Goal: Task Accomplishment & Management: Use online tool/utility

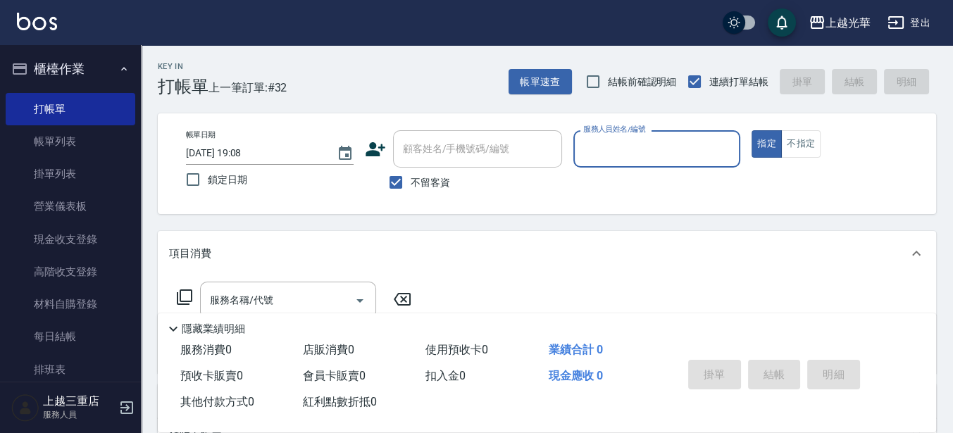
drag, startPoint x: 648, startPoint y: 156, endPoint x: 666, endPoint y: 149, distance: 19.0
click at [648, 155] on input "服務人員姓名/編號" at bounding box center [657, 149] width 155 height 25
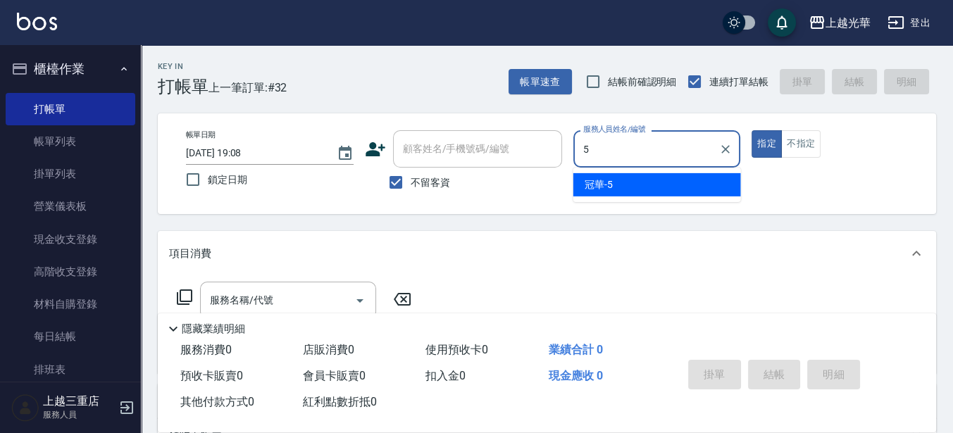
type input "冠華-5"
type button "true"
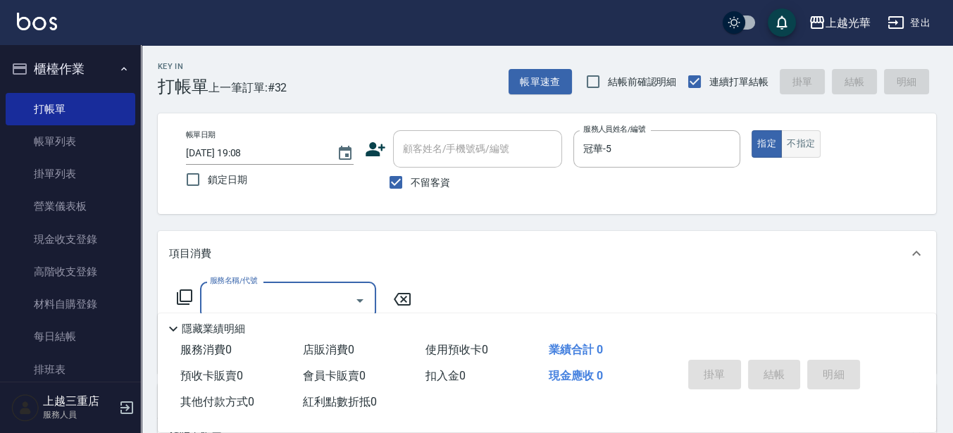
click at [794, 152] on button "不指定" at bounding box center [800, 143] width 39 height 27
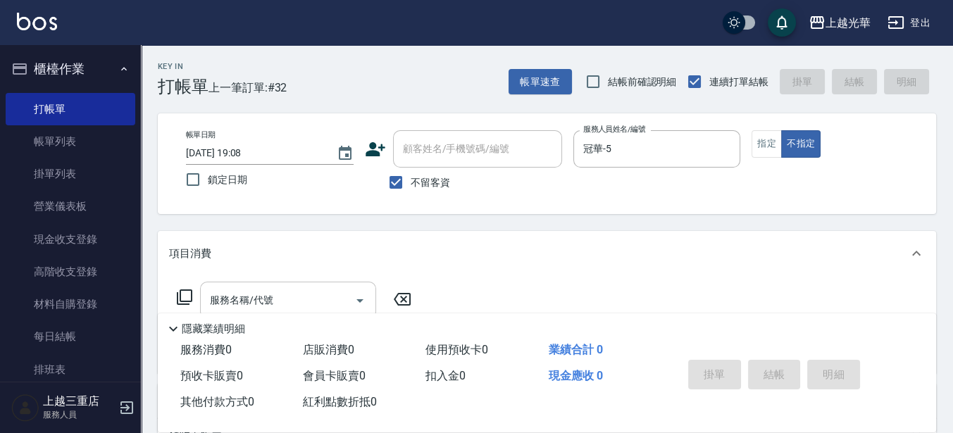
click at [268, 299] on input "服務名稱/代號" at bounding box center [277, 300] width 142 height 25
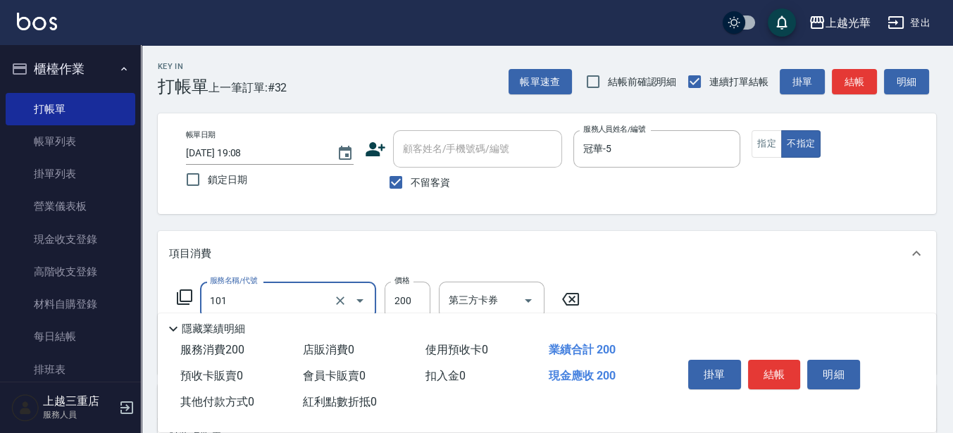
type input "不指定洗髮(101)"
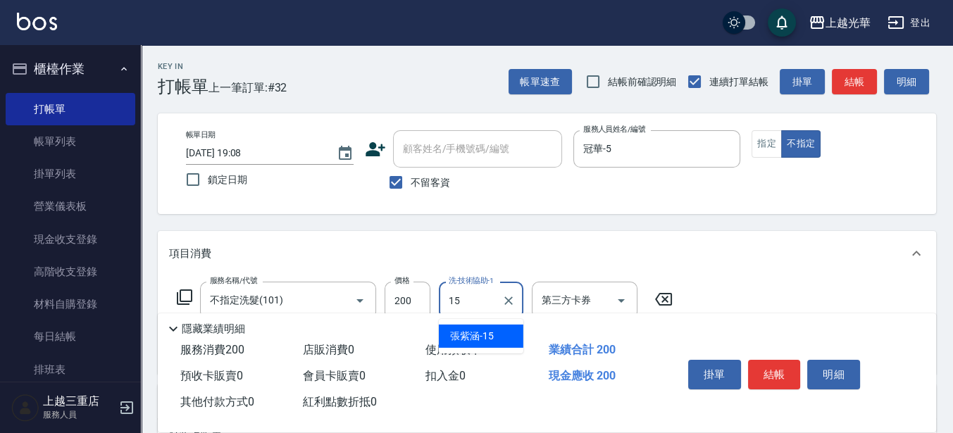
type input "張紫涵-15"
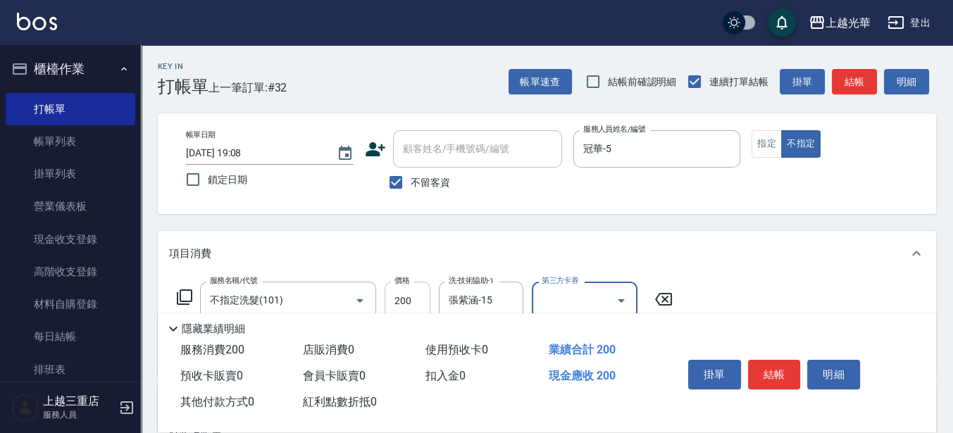
click at [412, 297] on input "200" at bounding box center [408, 301] width 46 height 38
type input "300"
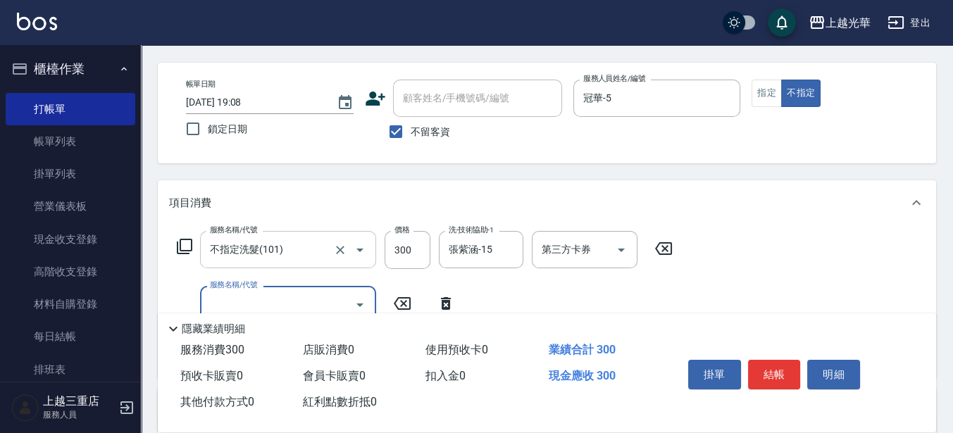
scroll to position [88, 0]
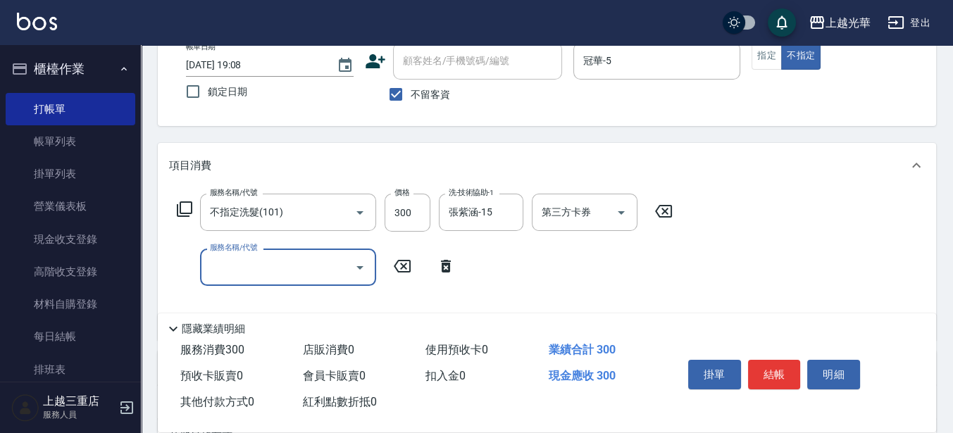
click at [292, 261] on input "服務名稱/代號" at bounding box center [277, 267] width 142 height 25
type input "潤絲(801)"
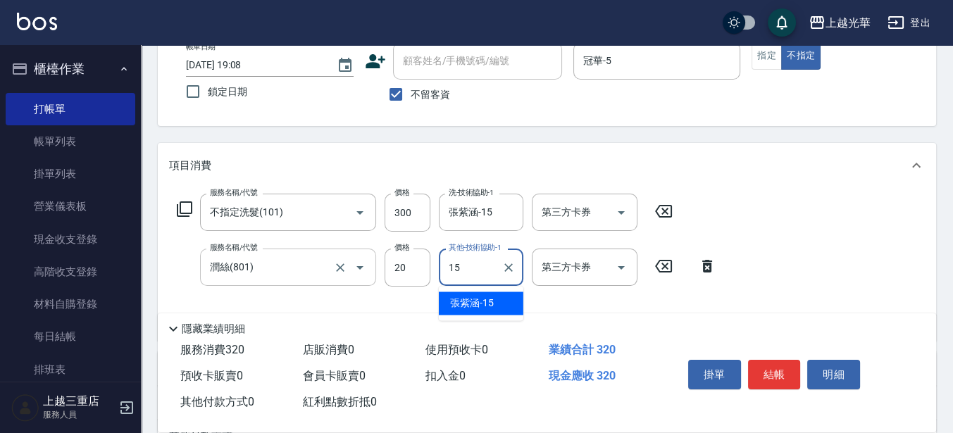
type input "張紫涵-15"
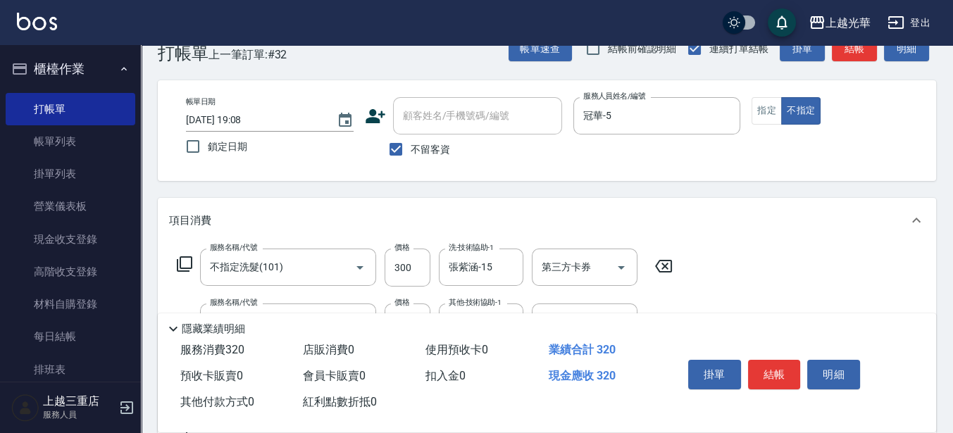
scroll to position [0, 0]
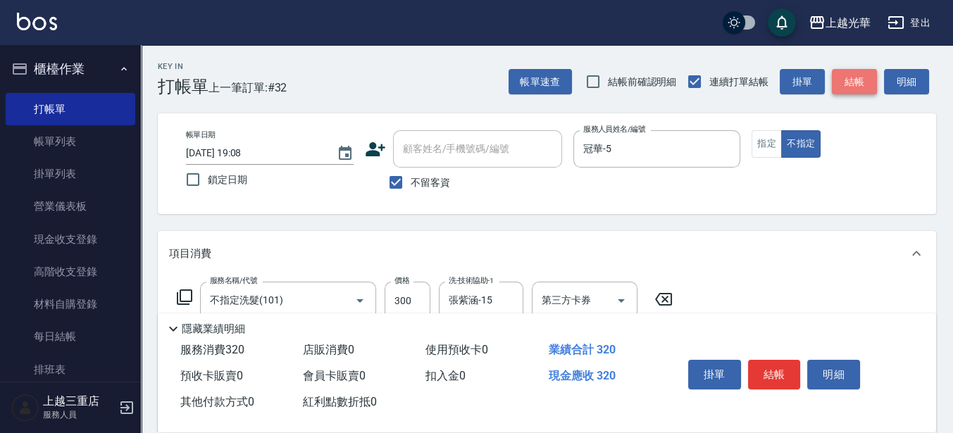
click at [858, 78] on button "結帳" at bounding box center [854, 82] width 45 height 26
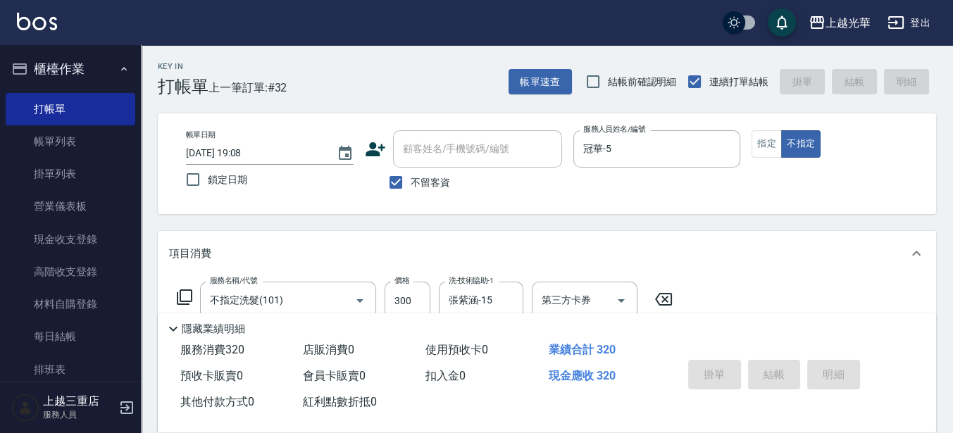
type input "2025/08/10 19:51"
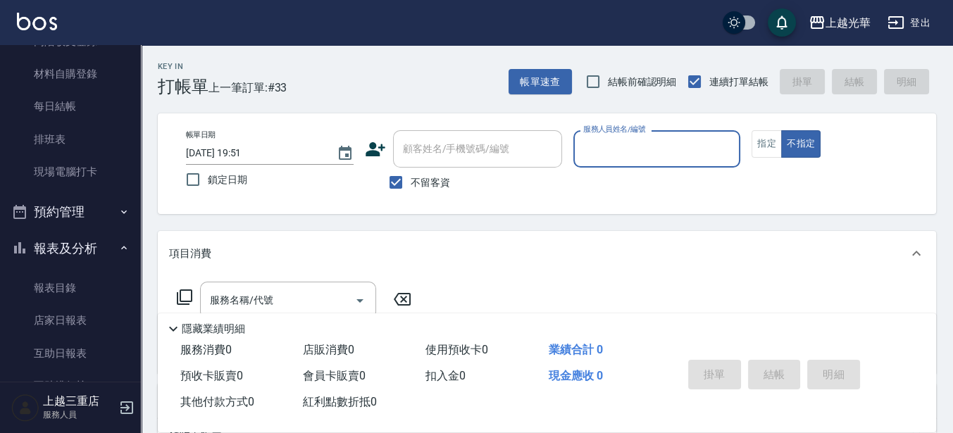
scroll to position [352, 0]
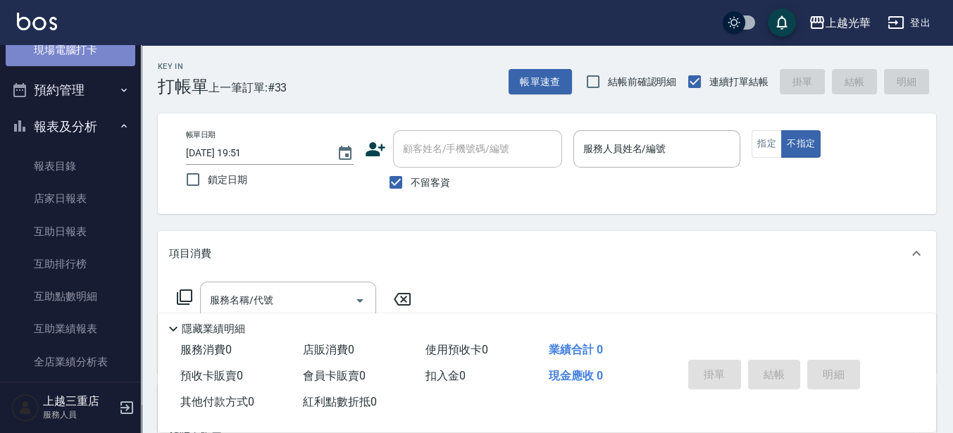
click at [86, 58] on link "現場電腦打卡" at bounding box center [71, 50] width 130 height 32
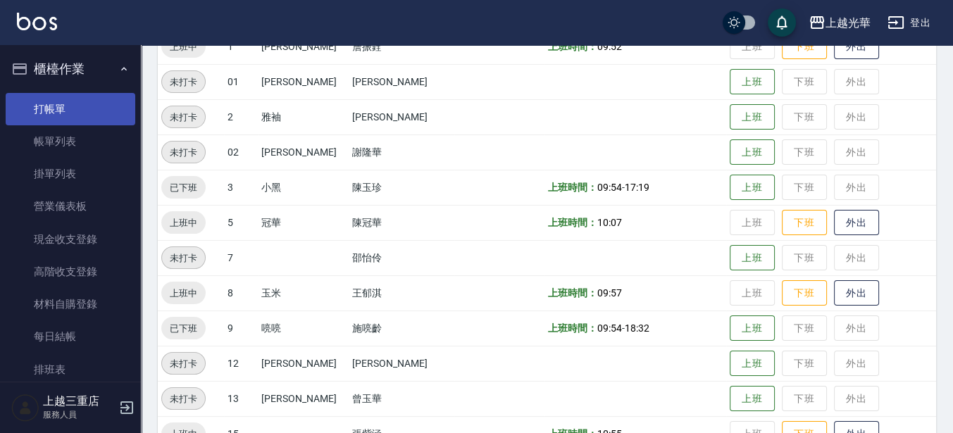
click at [89, 100] on link "打帳單" at bounding box center [71, 109] width 130 height 32
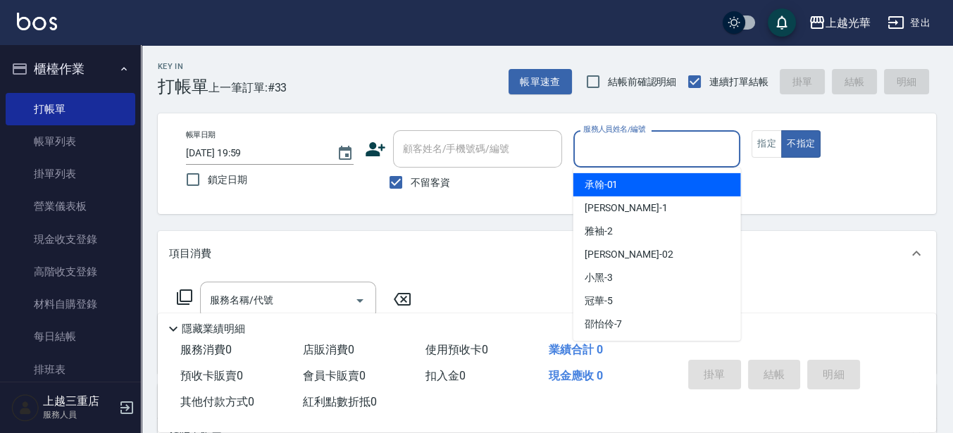
click at [669, 152] on input "服務人員姓名/編號" at bounding box center [657, 149] width 155 height 25
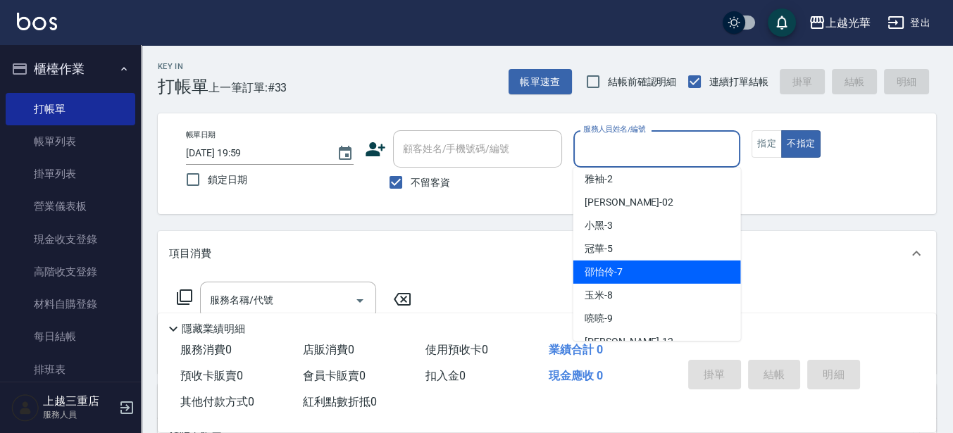
scroll to position [88, 0]
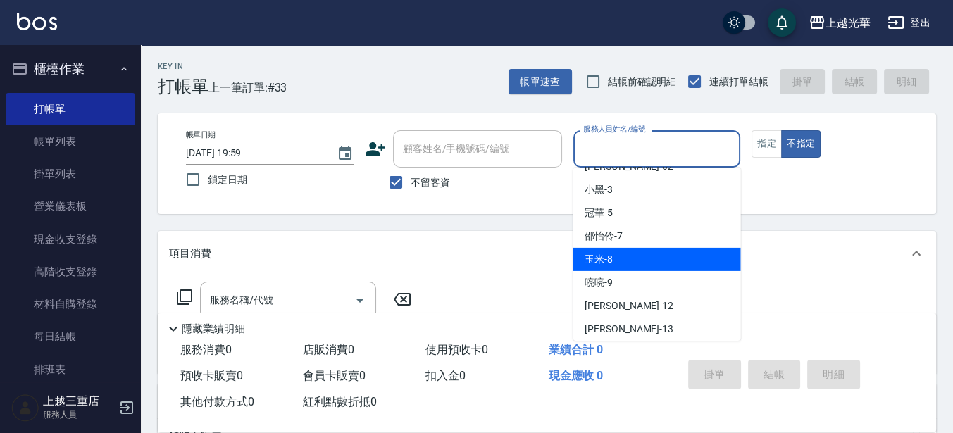
click at [662, 267] on div "玉米 -8" at bounding box center [657, 259] width 168 height 23
type input "玉米-8"
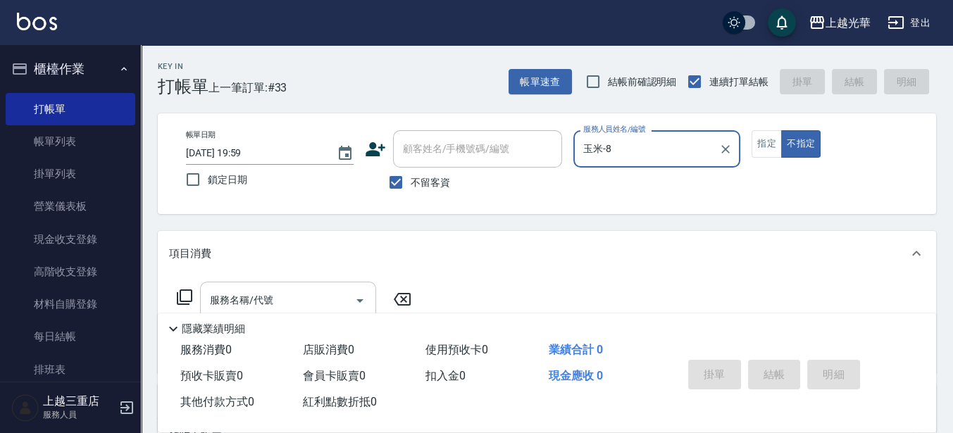
click at [347, 298] on input "服務名稱/代號" at bounding box center [277, 300] width 142 height 25
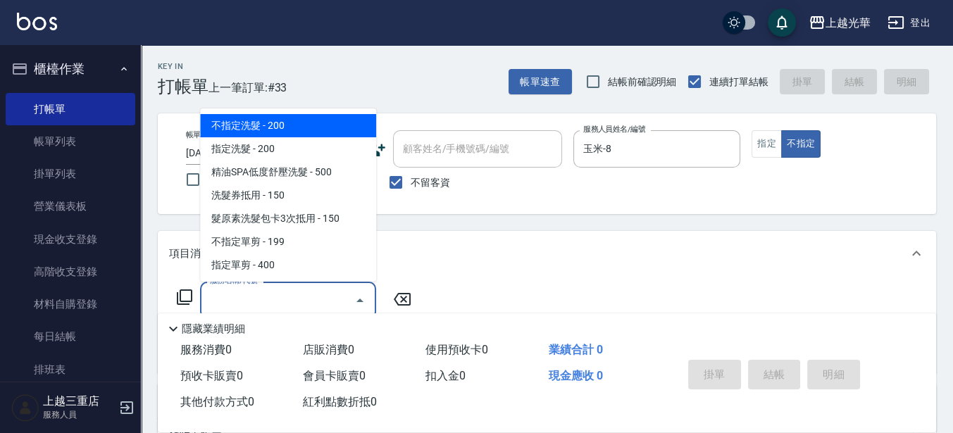
click at [314, 127] on span "不指定洗髮 - 200" at bounding box center [288, 125] width 176 height 23
type input "不指定洗髮(101)"
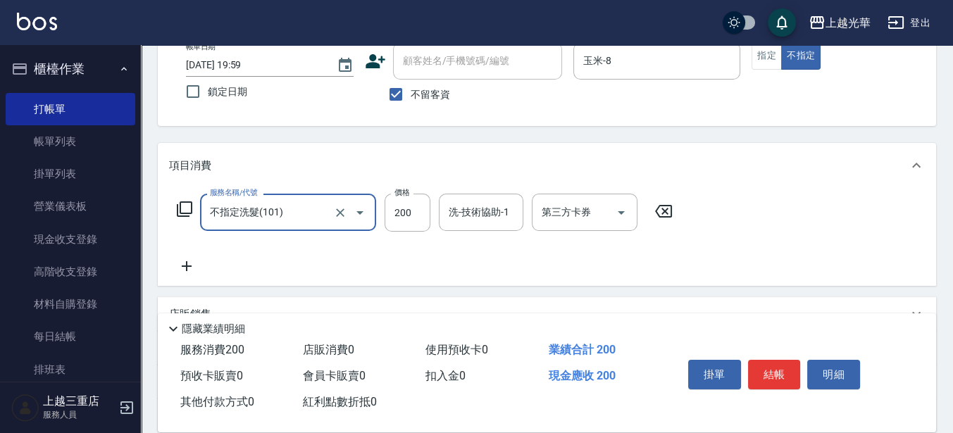
scroll to position [0, 0]
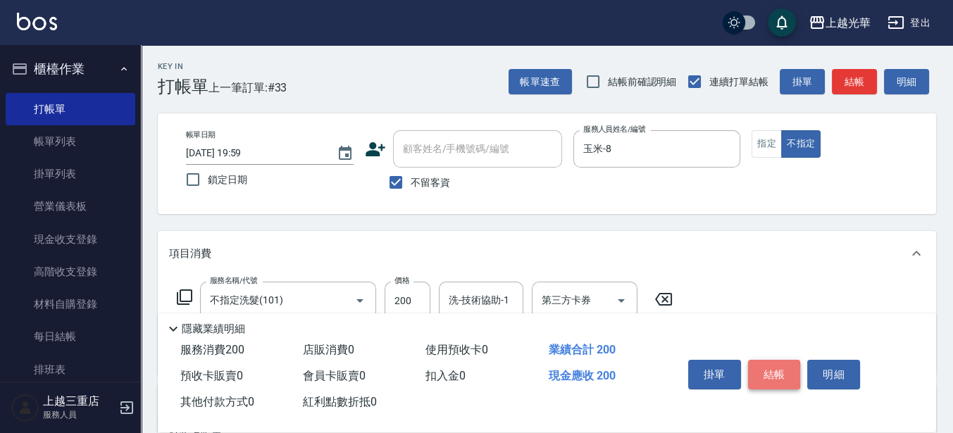
click at [778, 379] on button "結帳" at bounding box center [774, 375] width 53 height 30
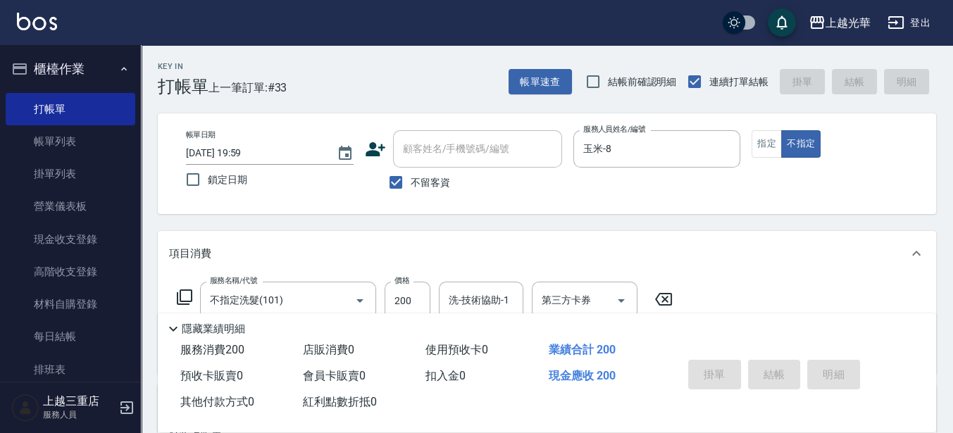
type input "2025/08/10 20:00"
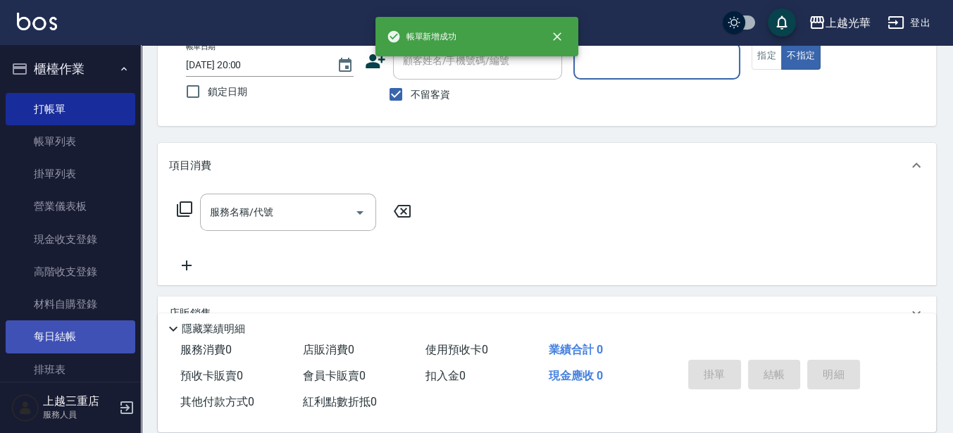
scroll to position [88, 0]
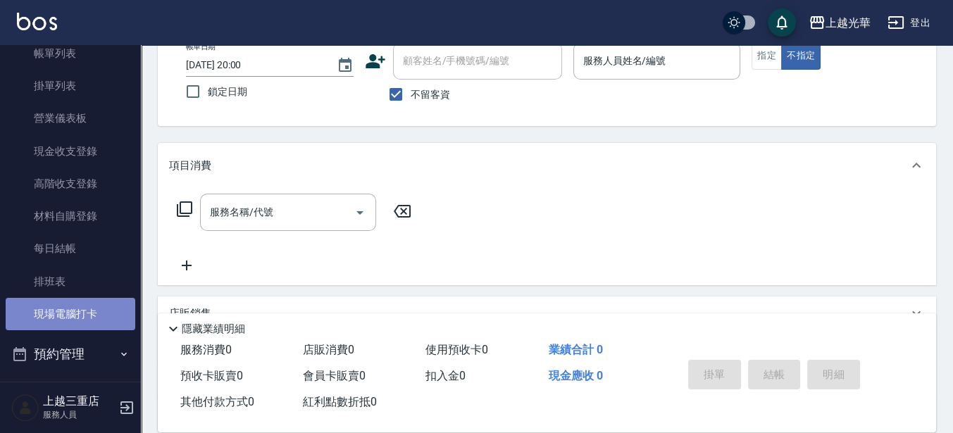
click at [80, 317] on link "現場電腦打卡" at bounding box center [71, 314] width 130 height 32
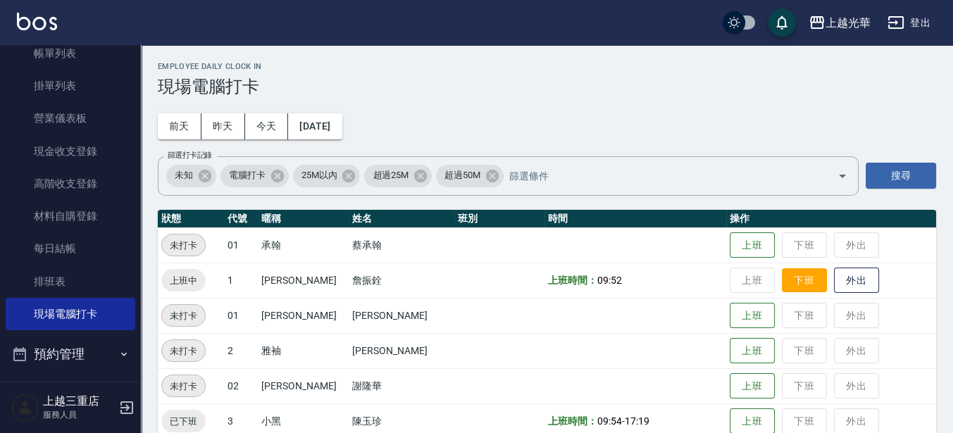
click at [788, 290] on button "下班" at bounding box center [804, 280] width 45 height 25
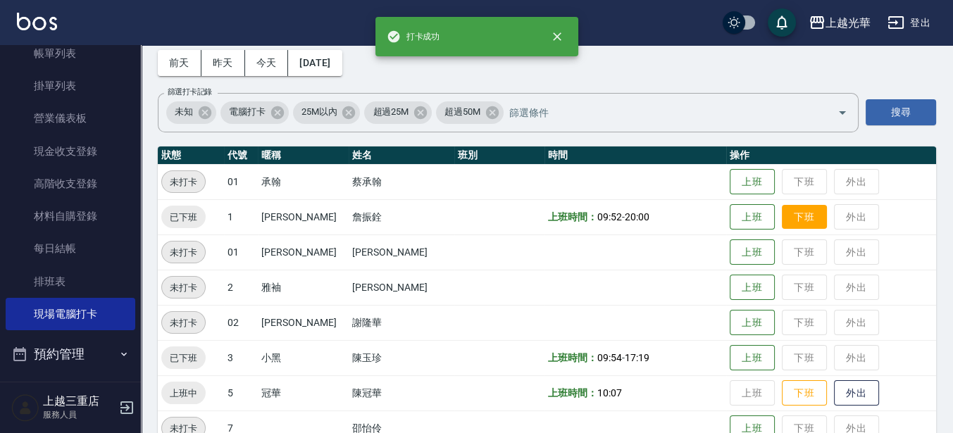
scroll to position [88, 0]
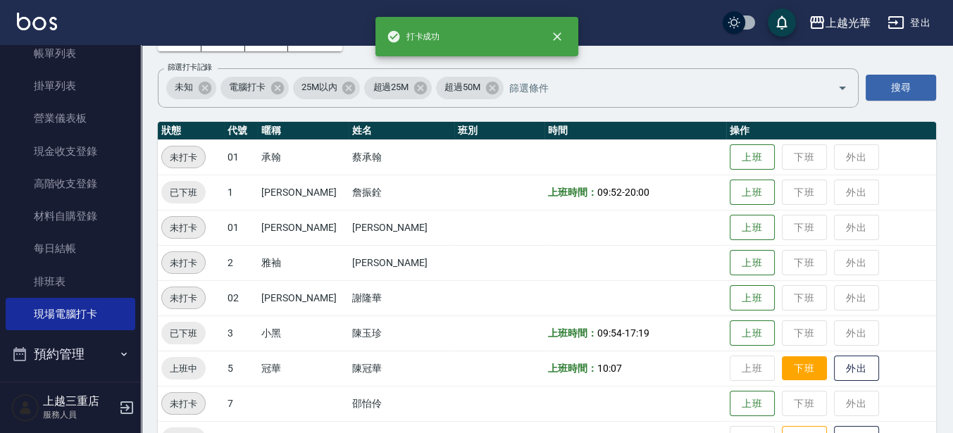
click at [808, 367] on button "下班" at bounding box center [804, 368] width 45 height 25
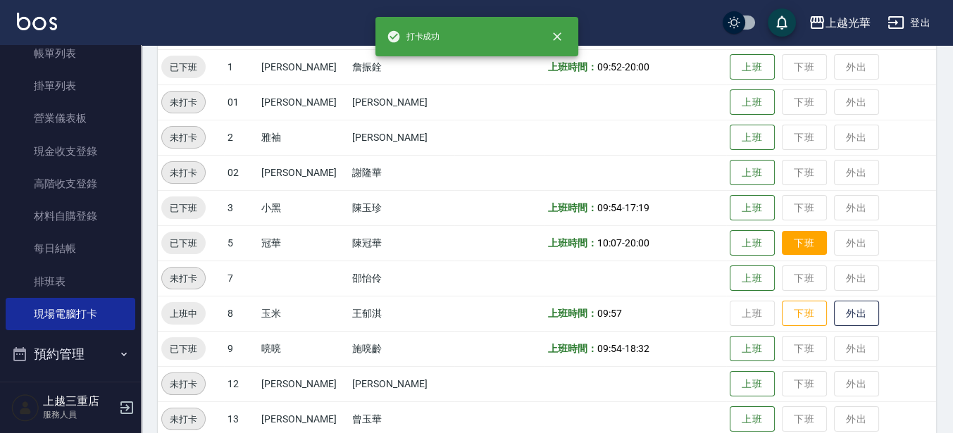
scroll to position [264, 0]
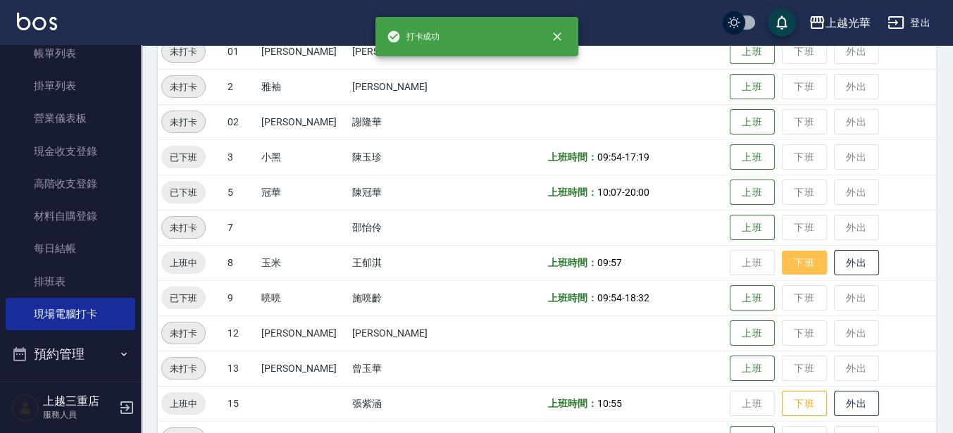
click at [782, 260] on button "下班" at bounding box center [804, 263] width 45 height 25
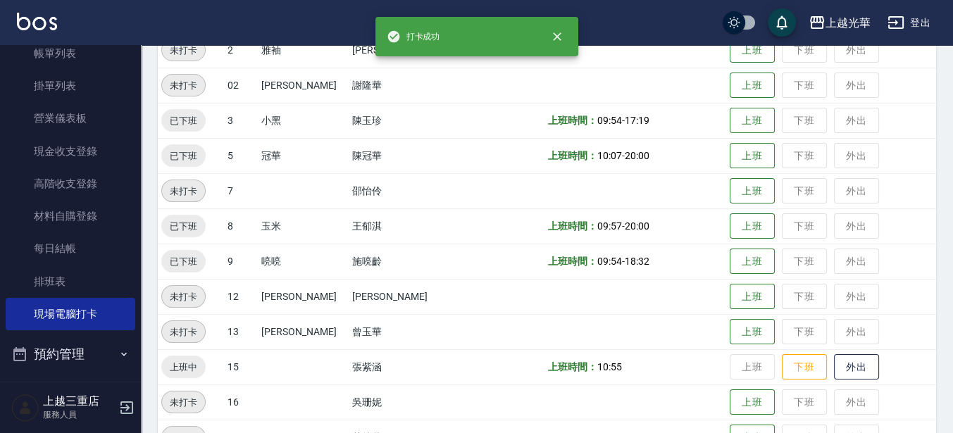
scroll to position [352, 0]
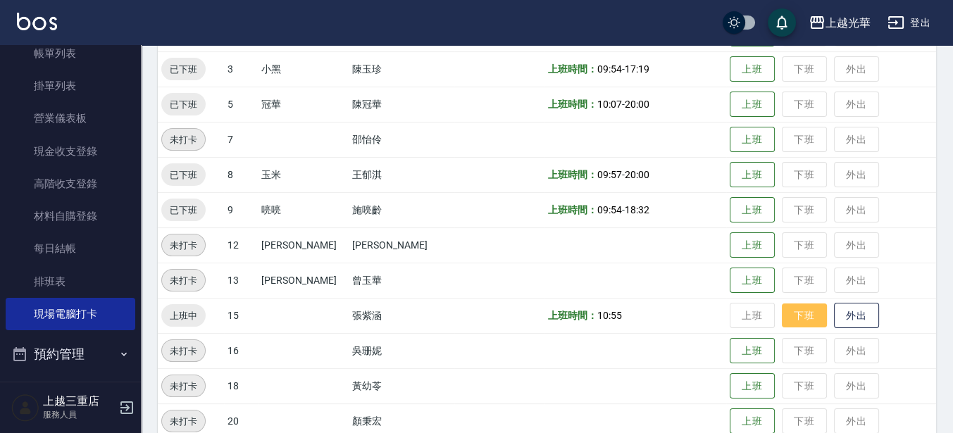
click at [792, 321] on button "下班" at bounding box center [804, 316] width 45 height 25
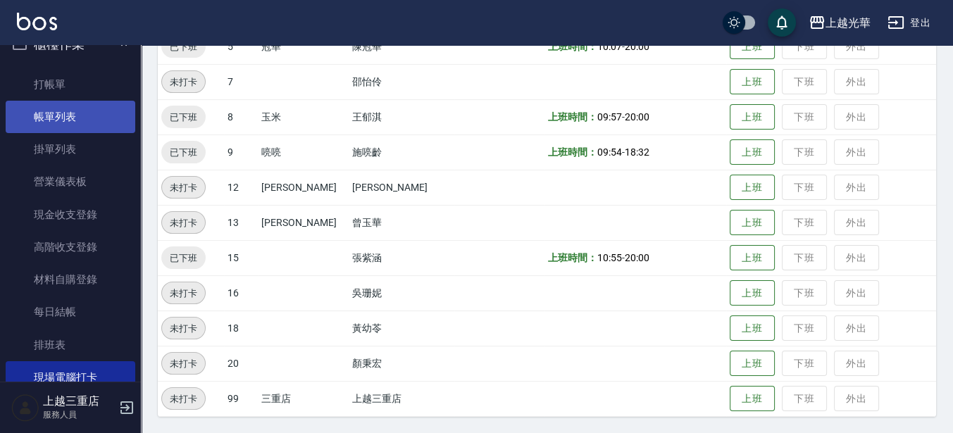
scroll to position [0, 0]
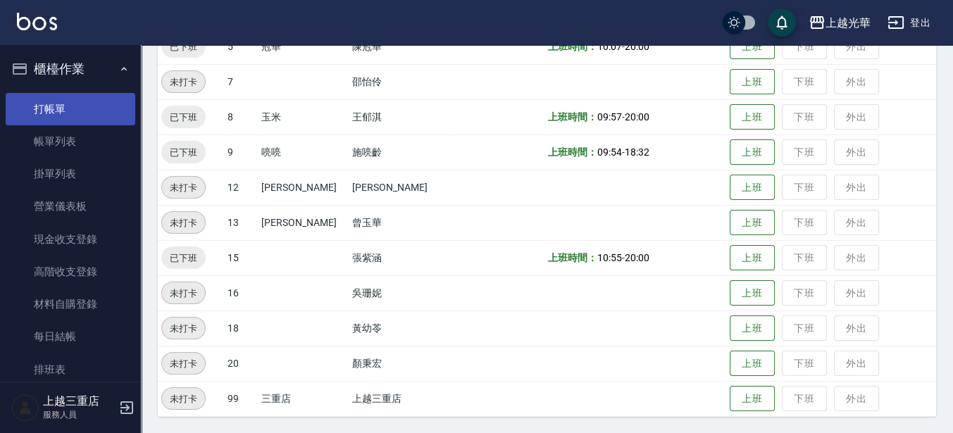
click at [63, 101] on link "打帳單" at bounding box center [71, 109] width 130 height 32
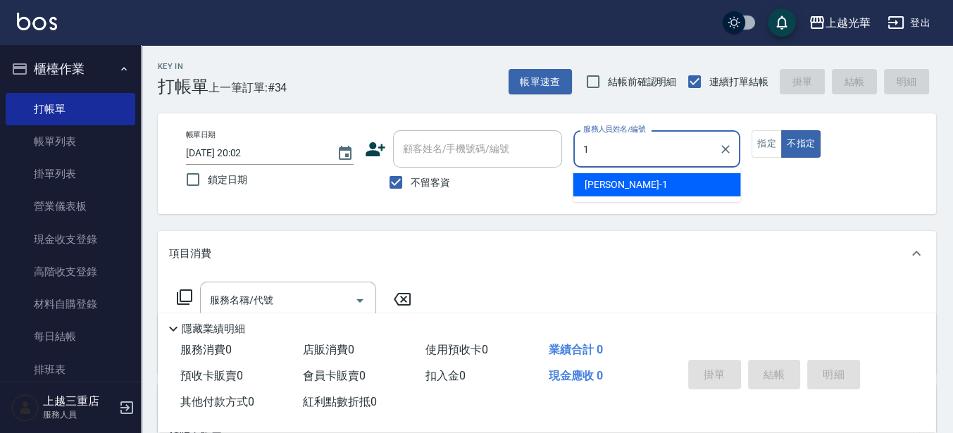
type input "小詹-1"
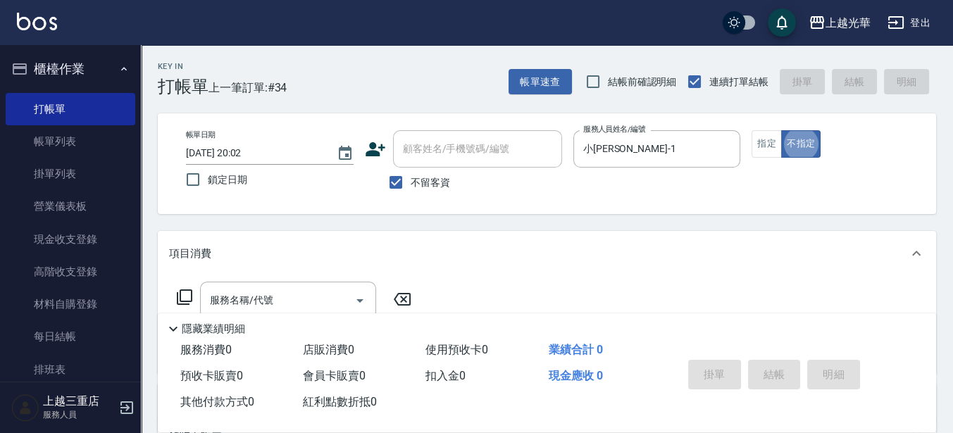
type button "false"
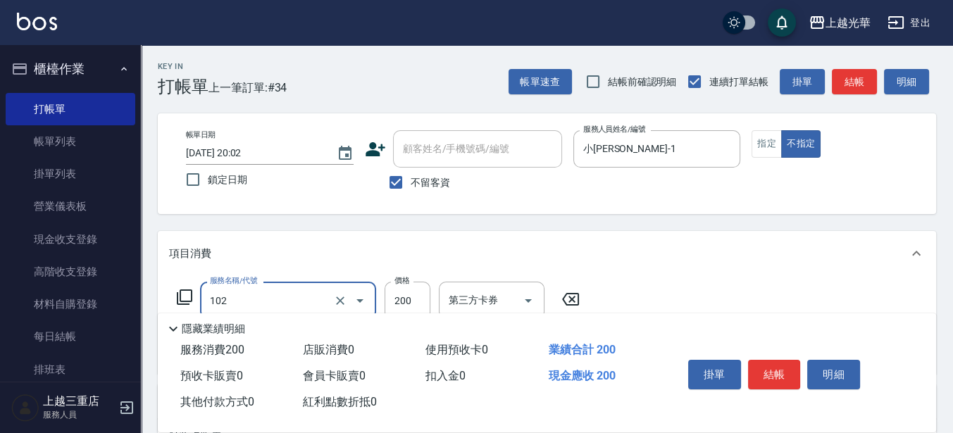
type input "指定洗髮(102)"
type input "300"
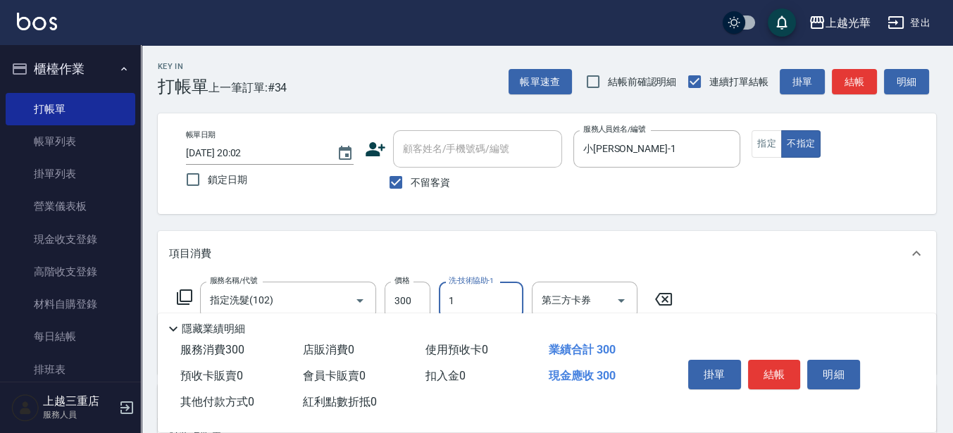
type input "小詹-1"
click at [249, 294] on input "指定洗髮(102)" at bounding box center [268, 300] width 124 height 25
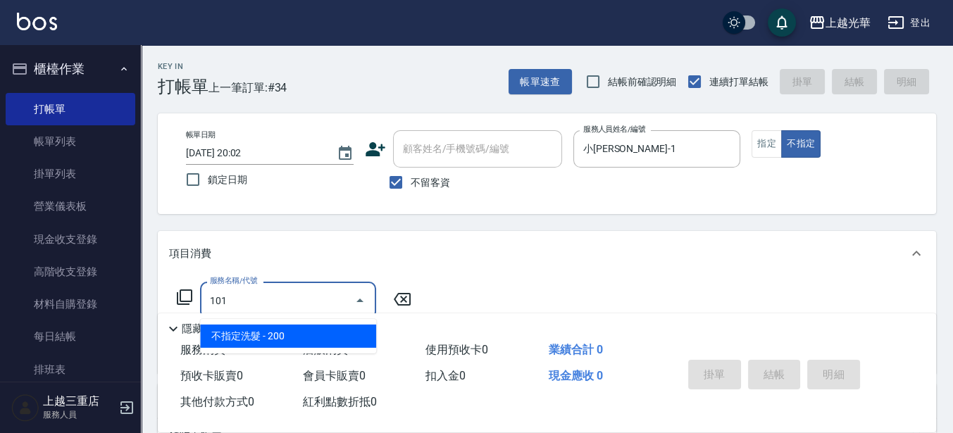
type input "不指定洗髮(101)"
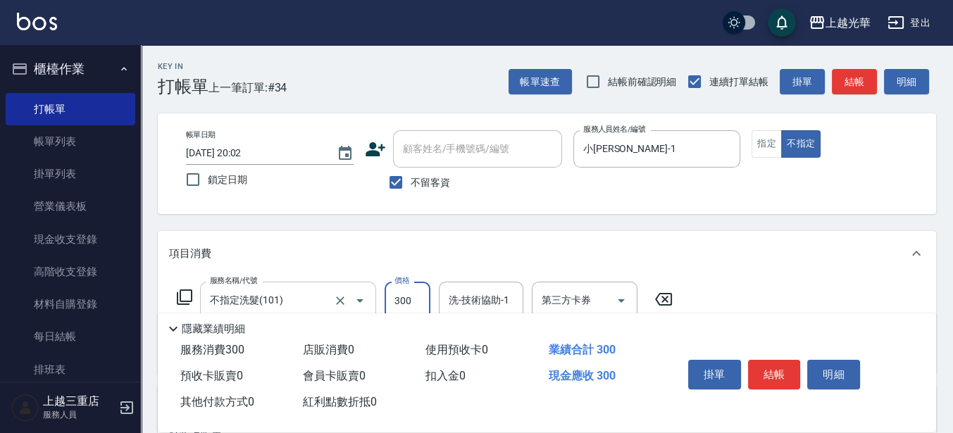
type input "300"
type input "小詹-1"
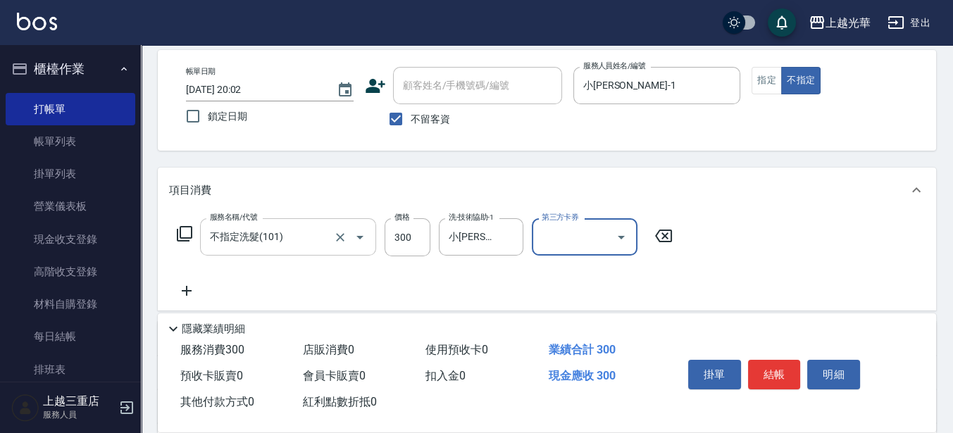
scroll to position [88, 0]
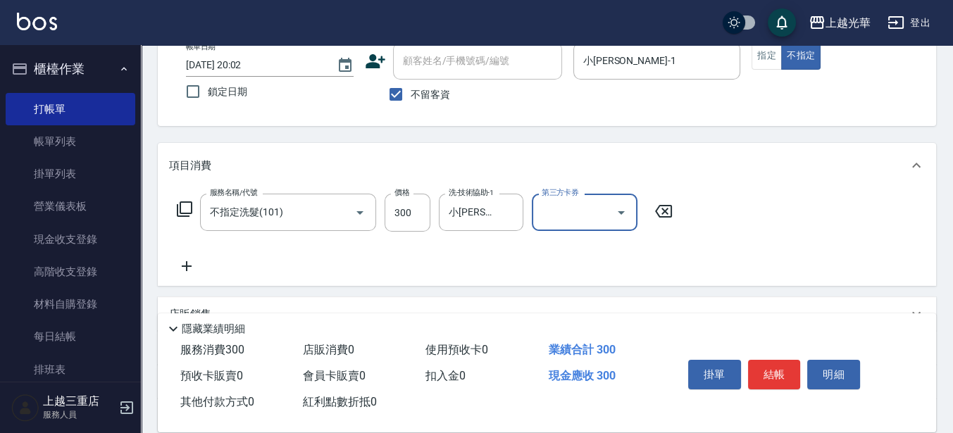
click at [197, 260] on icon at bounding box center [186, 266] width 35 height 17
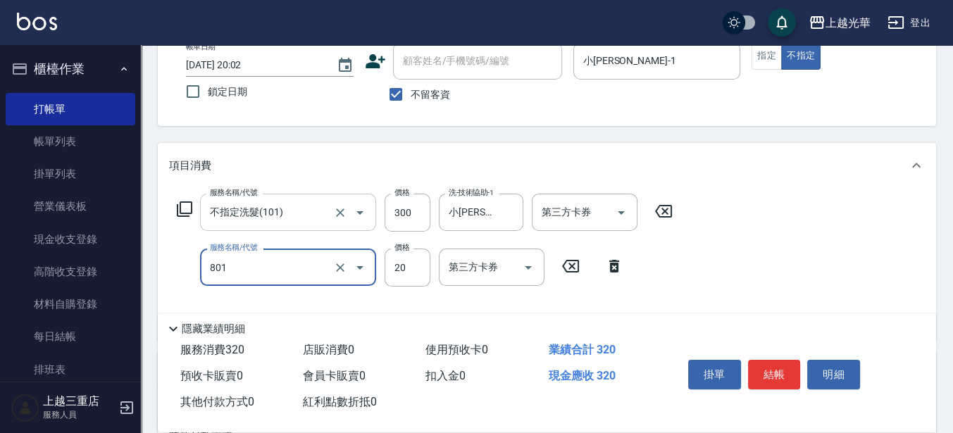
type input "潤絲(801)"
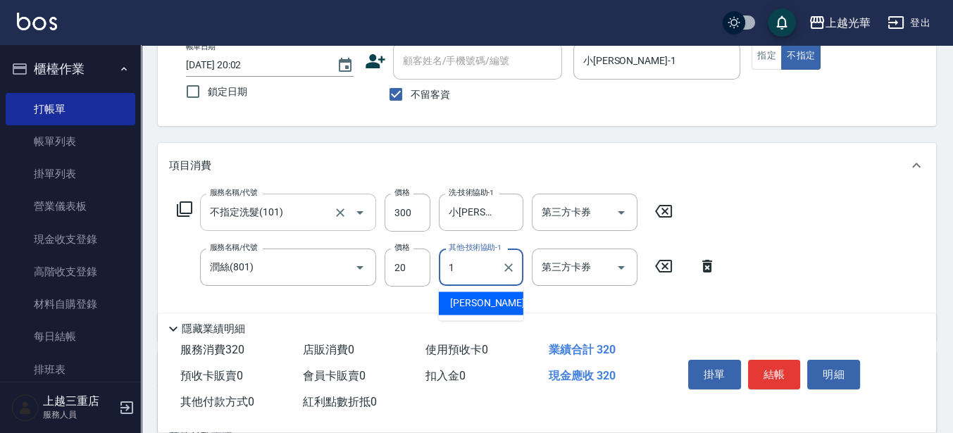
type input "小詹-1"
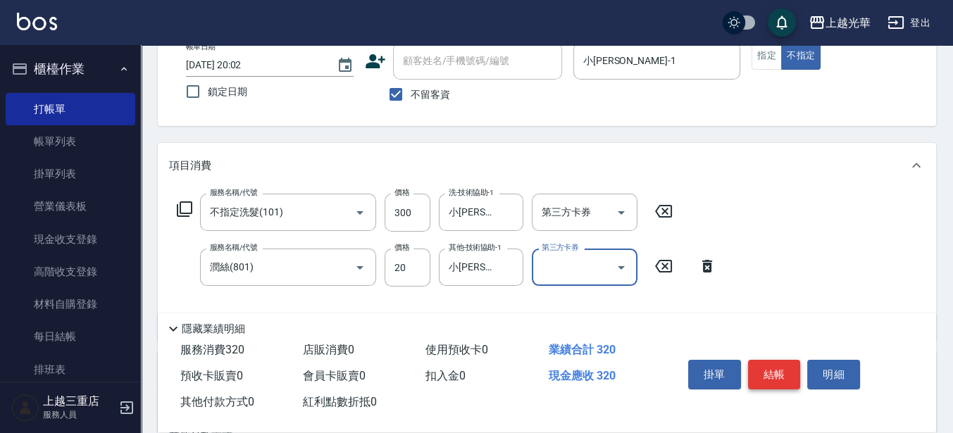
click at [763, 380] on button "結帳" at bounding box center [774, 375] width 53 height 30
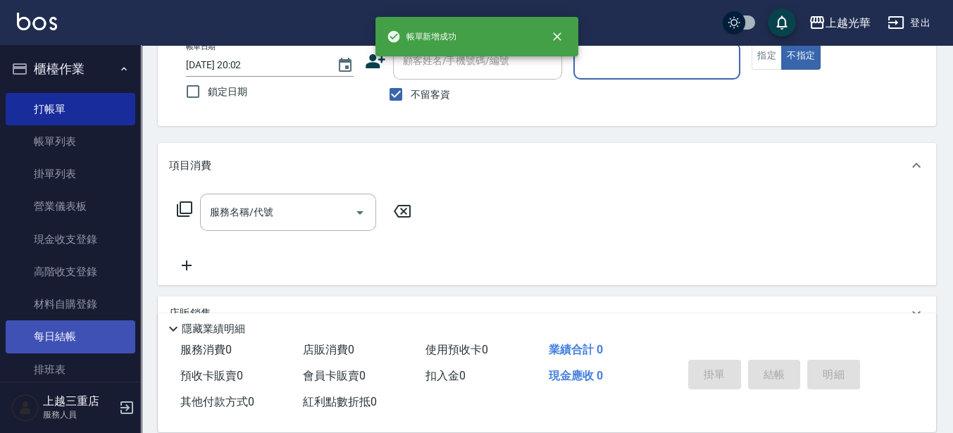
click at [64, 335] on link "每日結帳" at bounding box center [71, 337] width 130 height 32
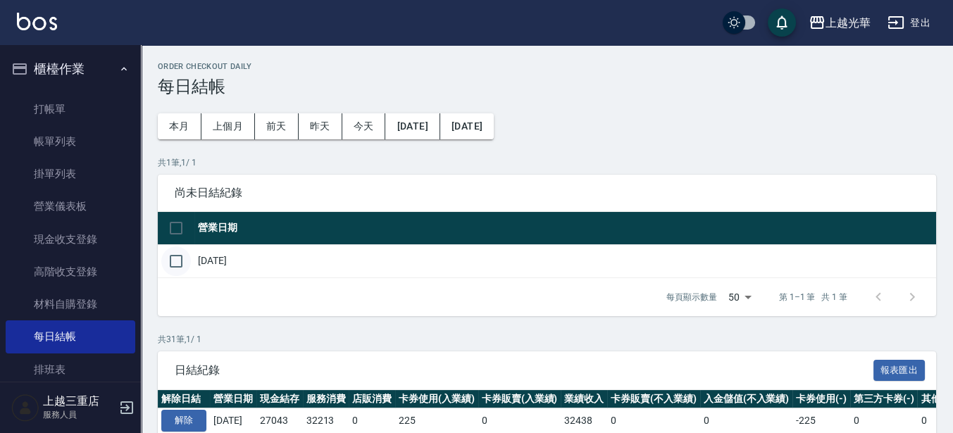
click at [185, 266] on input "checkbox" at bounding box center [176, 262] width 30 height 30
checkbox input "true"
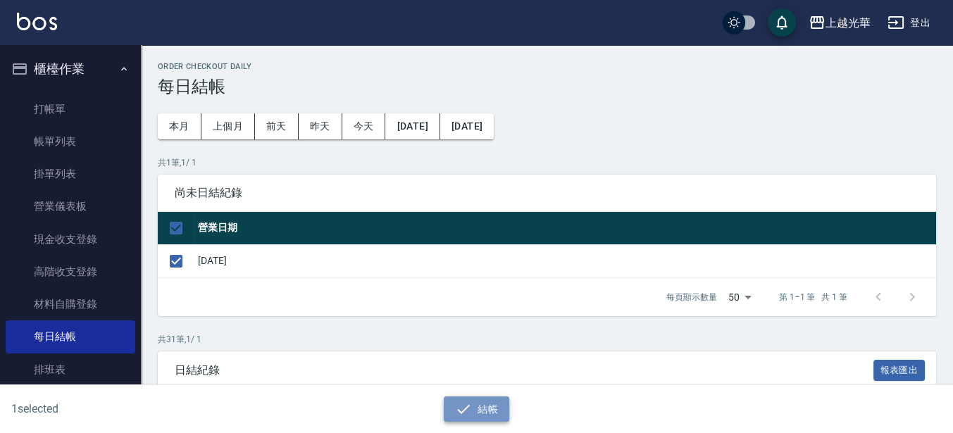
click at [460, 407] on icon "button" at bounding box center [463, 409] width 17 height 17
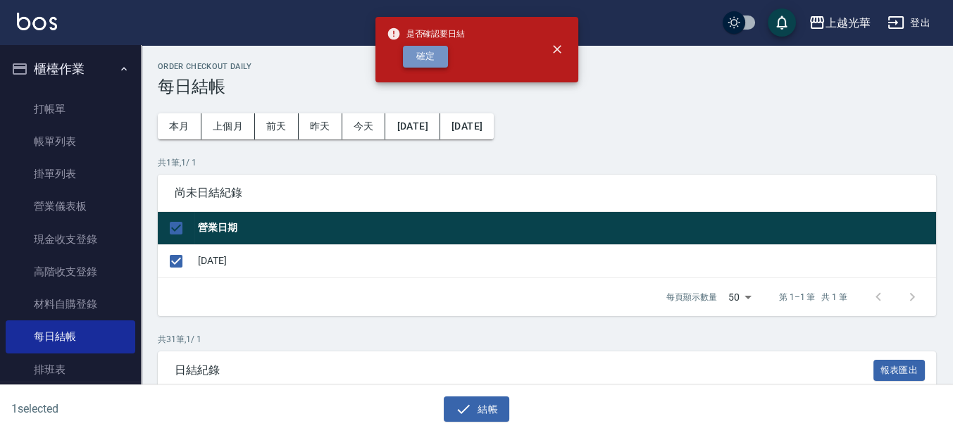
click at [438, 57] on button "確定" at bounding box center [425, 57] width 45 height 22
checkbox input "false"
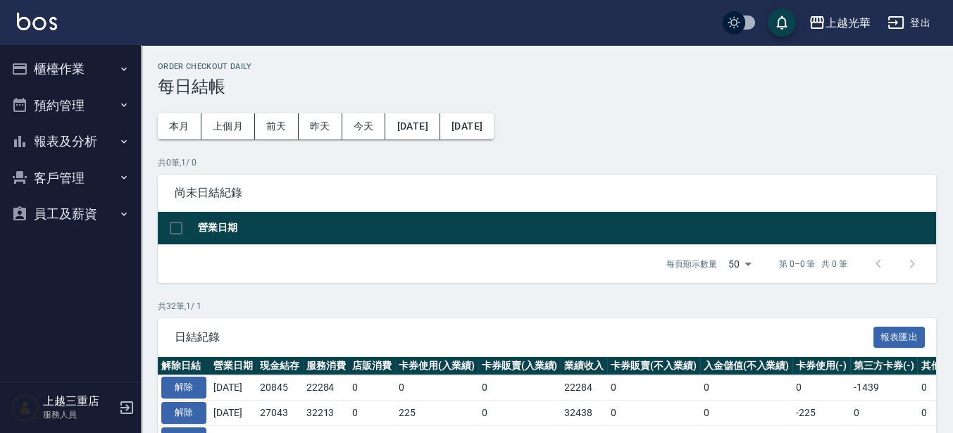
click at [89, 132] on button "報表及分析" at bounding box center [71, 141] width 130 height 37
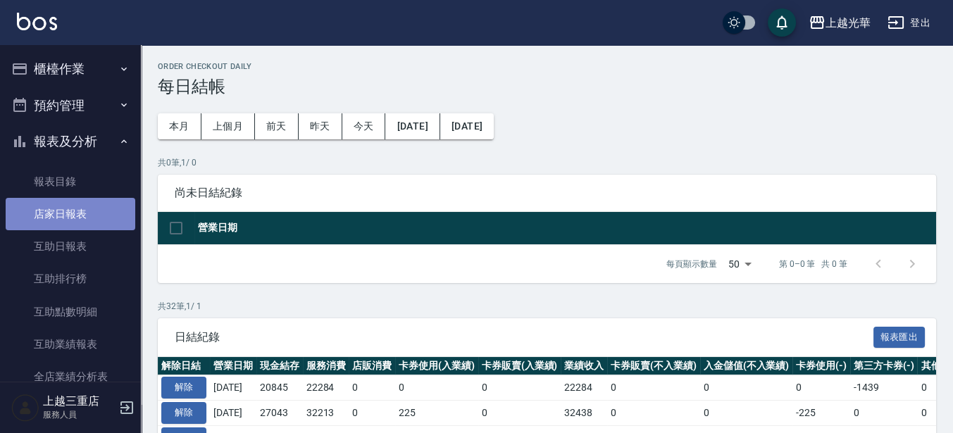
click at [93, 216] on link "店家日報表" at bounding box center [71, 214] width 130 height 32
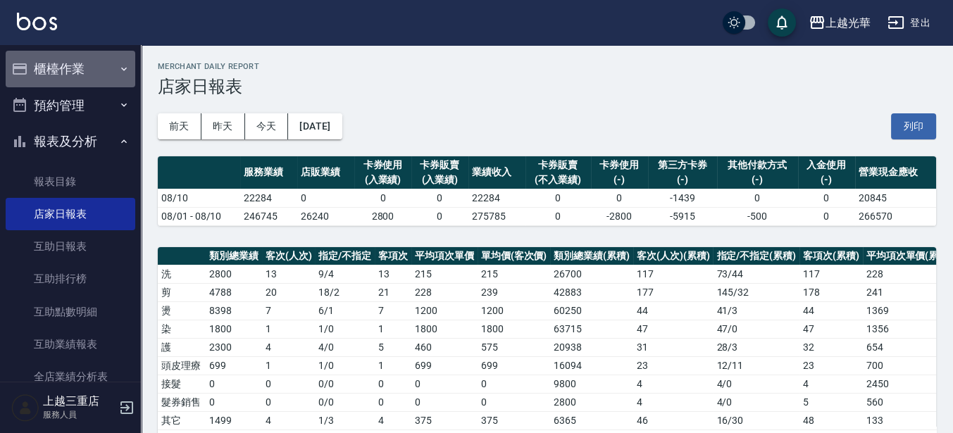
click at [75, 69] on button "櫃檯作業" at bounding box center [71, 69] width 130 height 37
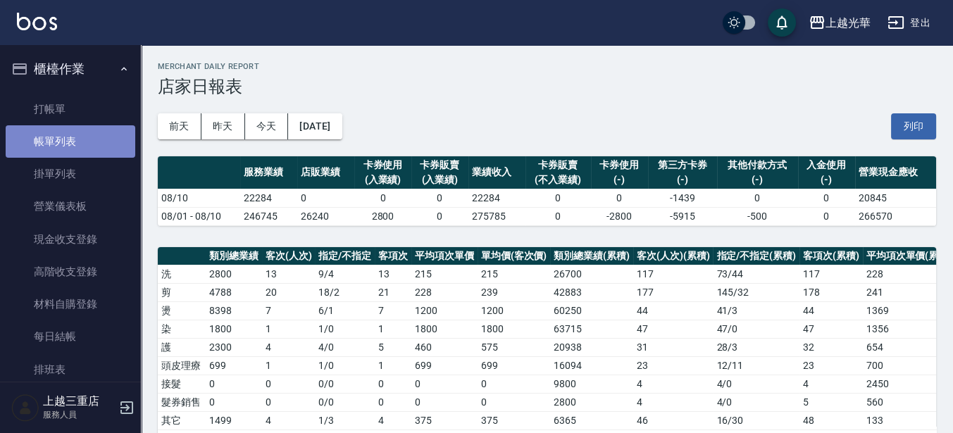
click at [75, 142] on link "帳單列表" at bounding box center [71, 141] width 130 height 32
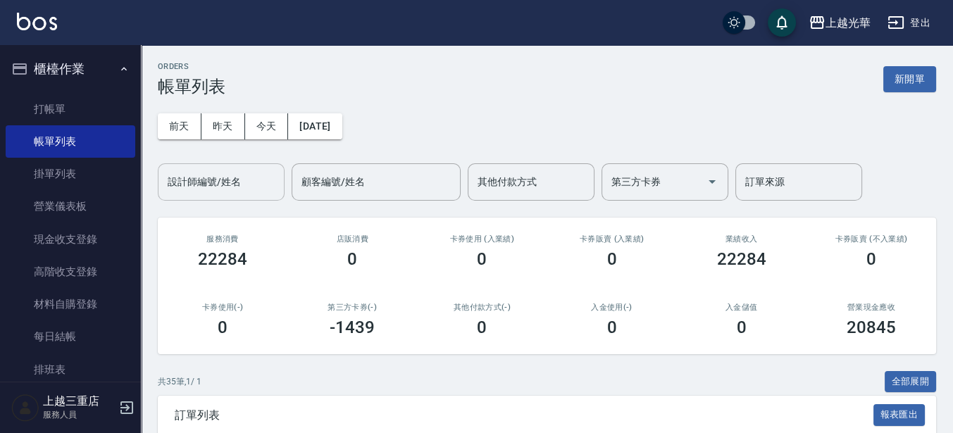
click at [232, 178] on input "設計師編號/姓名" at bounding box center [221, 182] width 114 height 25
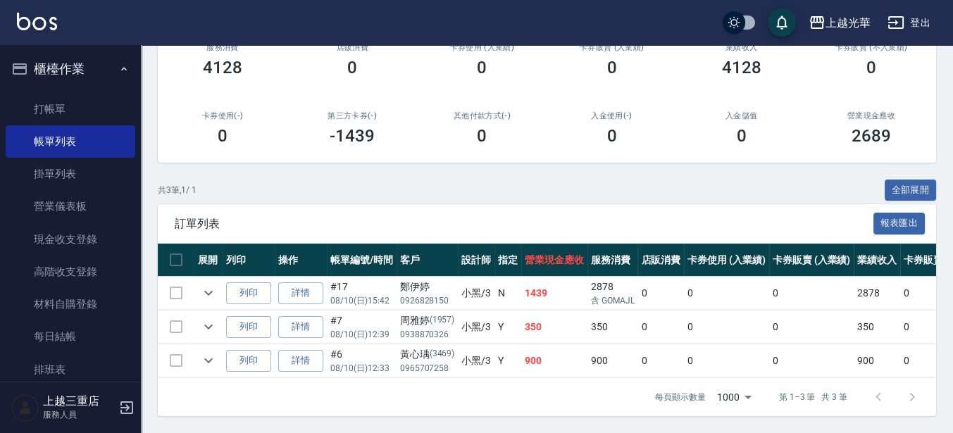
scroll to position [203, 0]
click at [206, 285] on icon "expand row" at bounding box center [208, 293] width 17 height 17
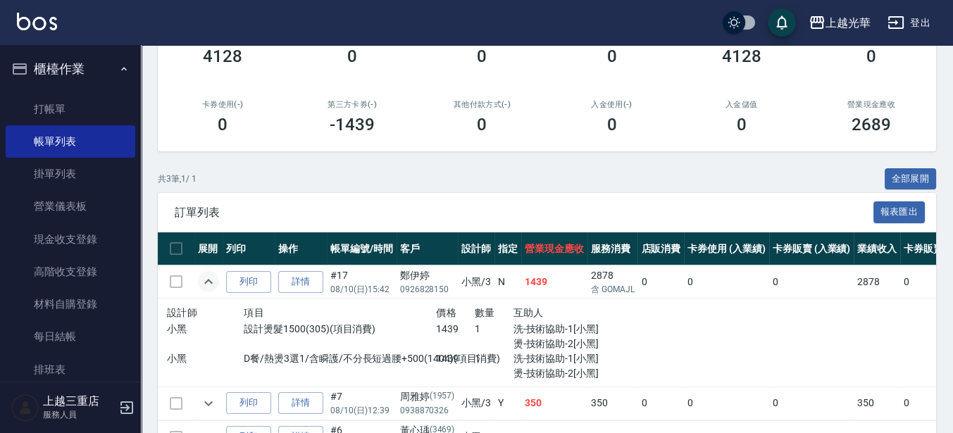
scroll to position [27, 0]
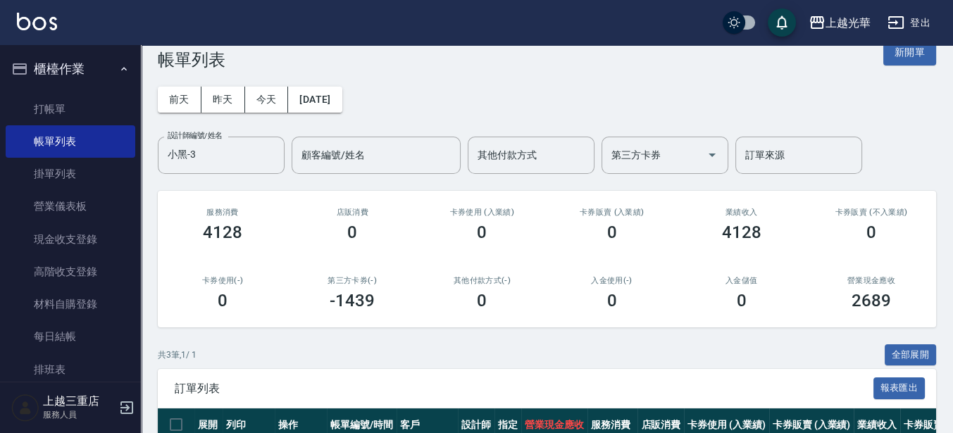
drag, startPoint x: 230, startPoint y: 157, endPoint x: 0, endPoint y: 190, distance: 232.7
click at [0, 188] on html "上越光華 登出 櫃檯作業 打帳單 帳單列表 掛單列表 營業儀表板 現金收支登錄 高階收支登錄 材料自購登錄 每日結帳 排班表 現場電腦打卡 預約管理 預約管理…" at bounding box center [476, 329] width 953 height 713
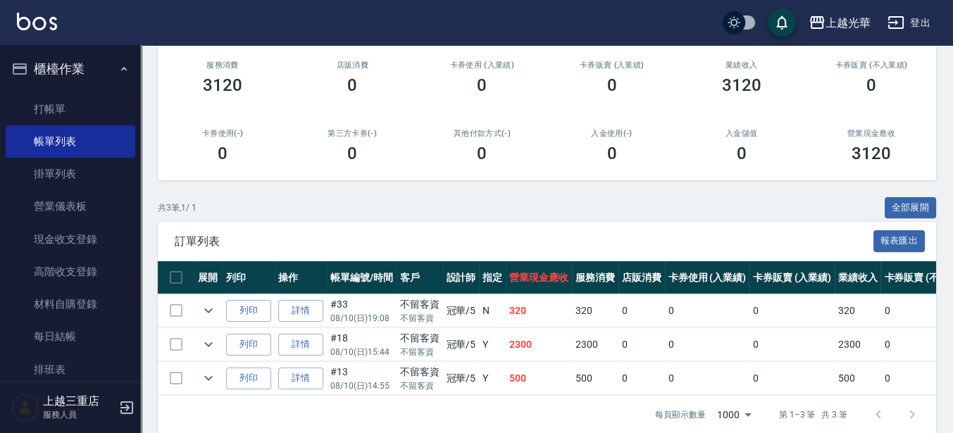
scroll to position [176, 0]
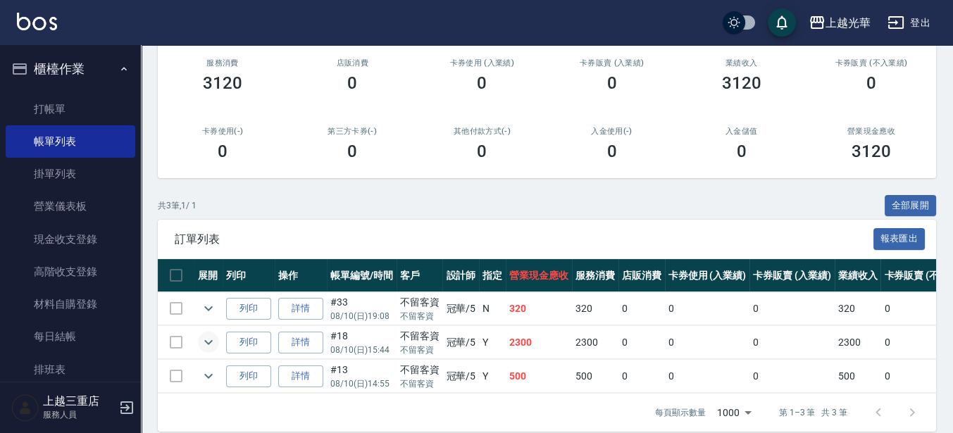
type input "冠華-5"
click at [210, 339] on icon "expand row" at bounding box center [208, 342] width 17 height 17
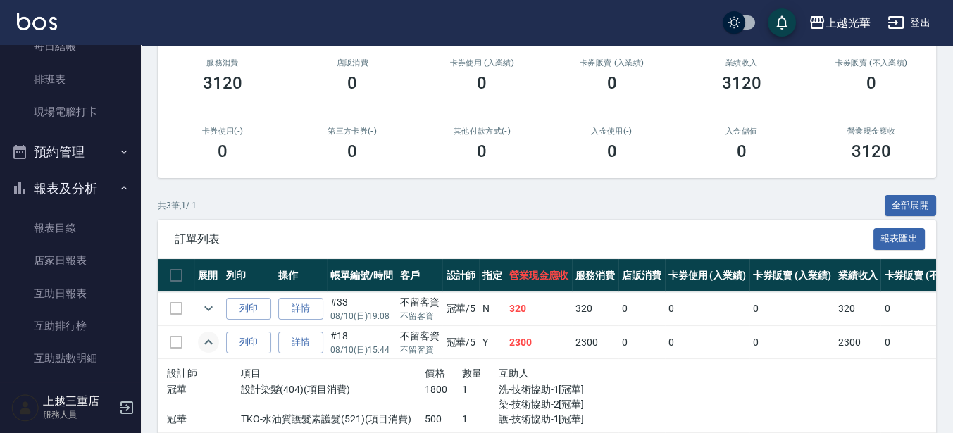
scroll to position [352, 0]
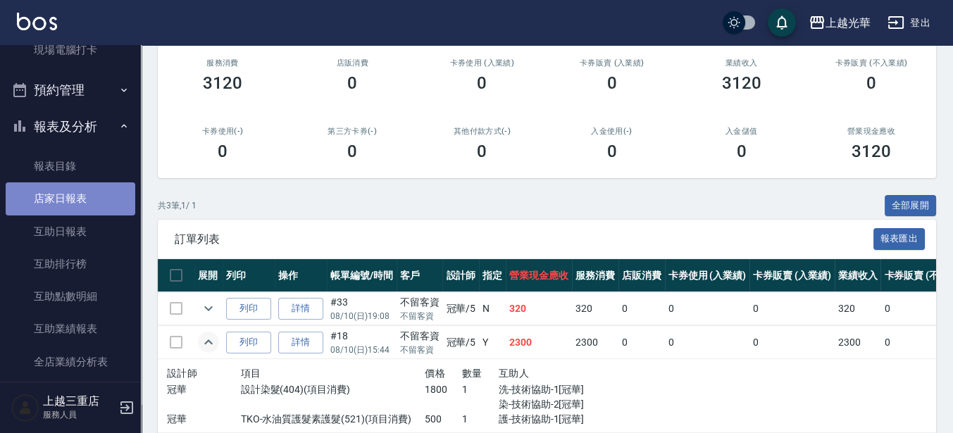
click at [99, 209] on link "店家日報表" at bounding box center [71, 198] width 130 height 32
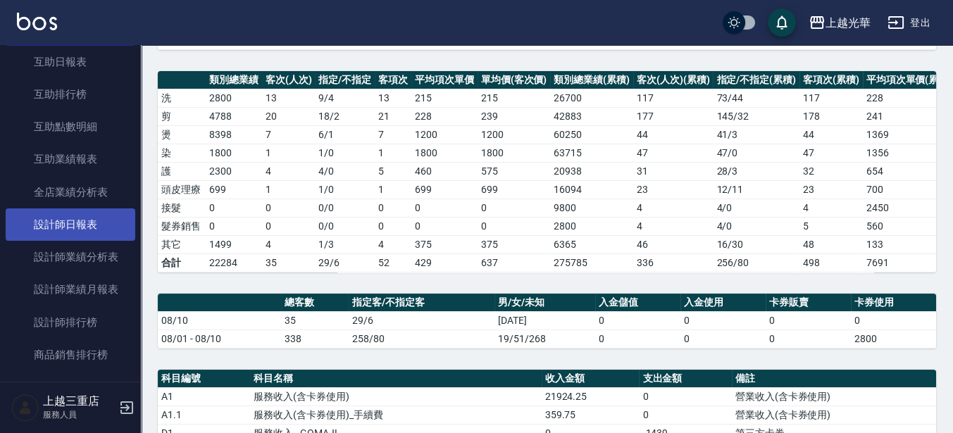
scroll to position [528, 0]
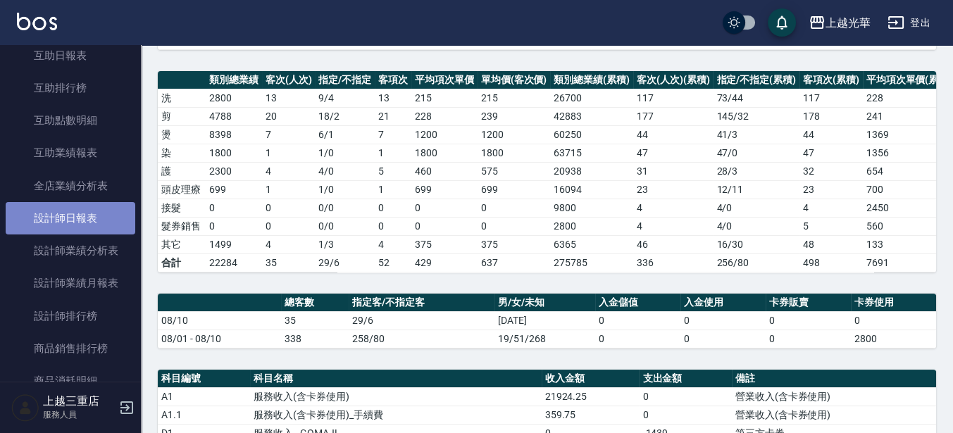
click at [75, 230] on link "設計師日報表" at bounding box center [71, 218] width 130 height 32
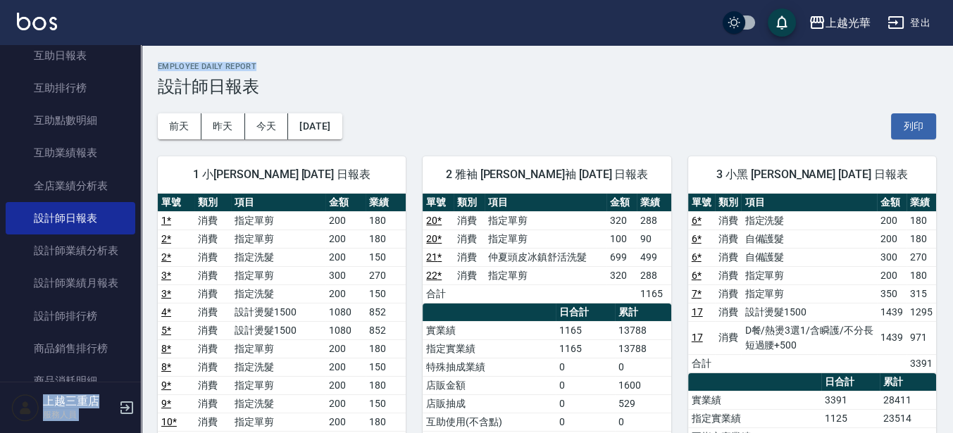
drag, startPoint x: 951, startPoint y: 44, endPoint x: 955, endPoint y: 51, distance: 8.5
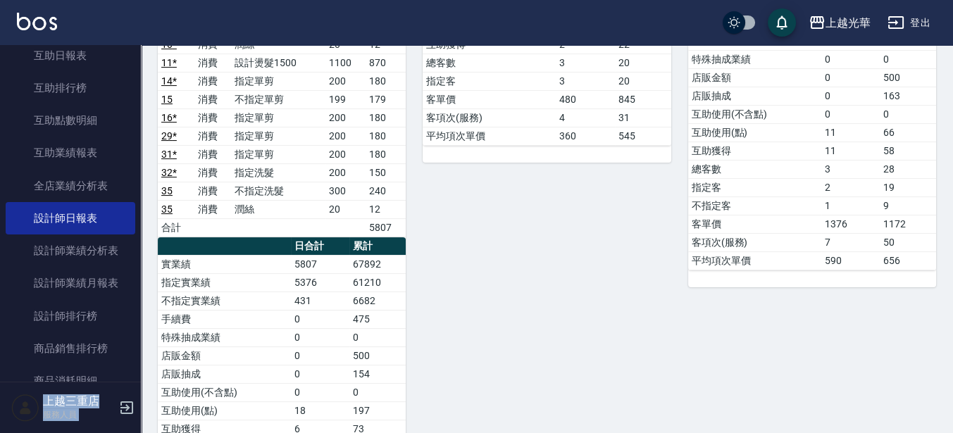
scroll to position [412, 0]
